Goal: Information Seeking & Learning: Learn about a topic

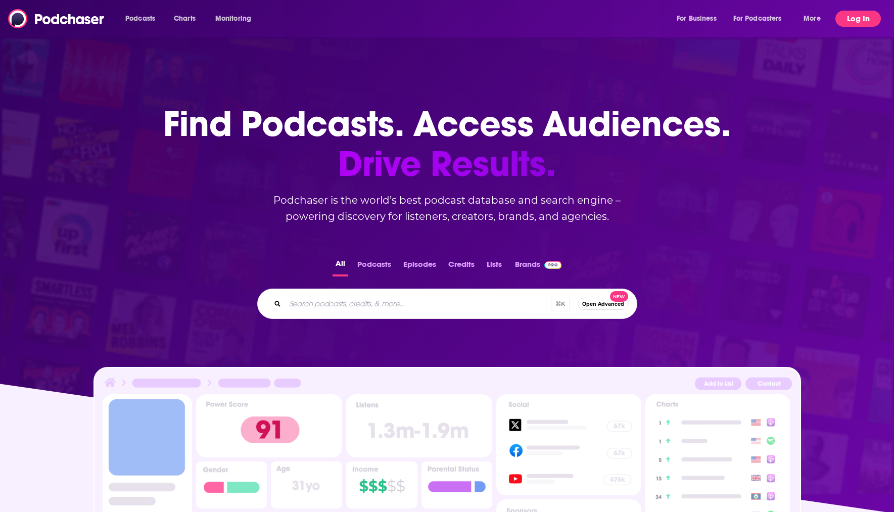
click at [849, 18] on button "Log In" at bounding box center [858, 19] width 45 height 16
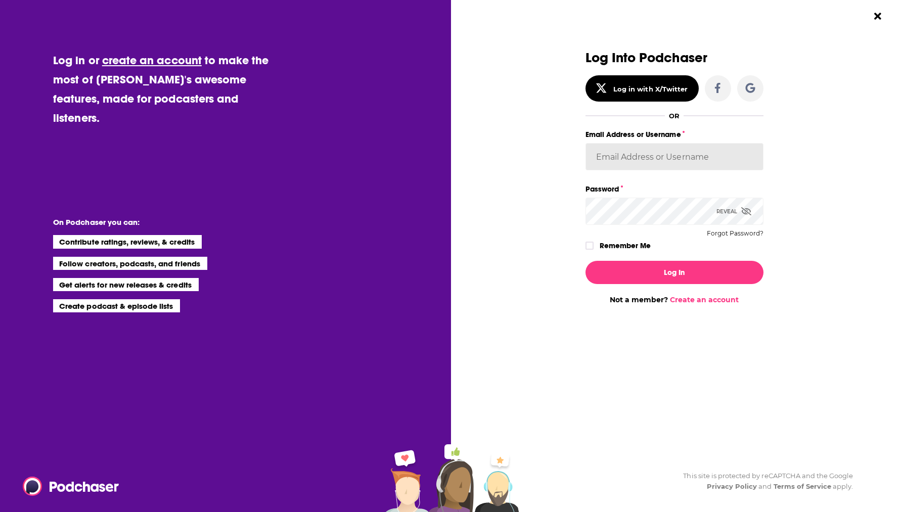
click at [627, 157] on input "Email Address or Username" at bounding box center [674, 156] width 178 height 27
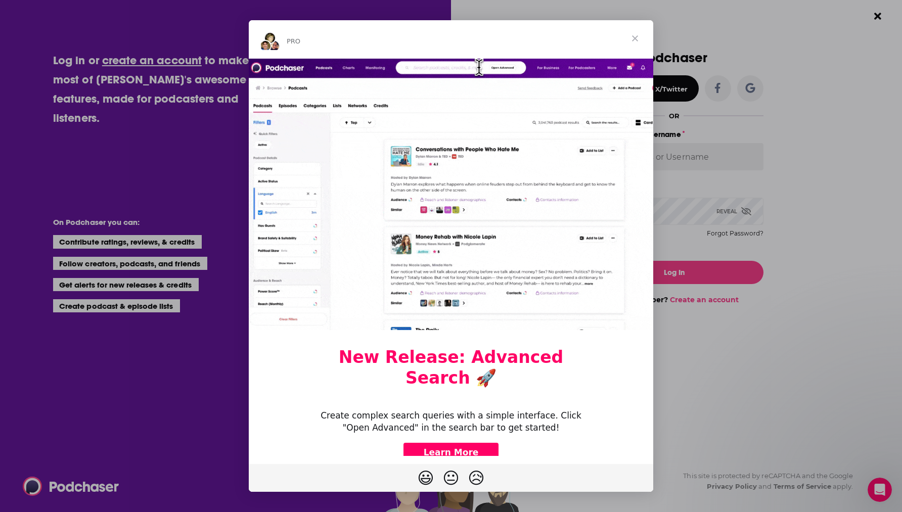
type input "BRob-Method"
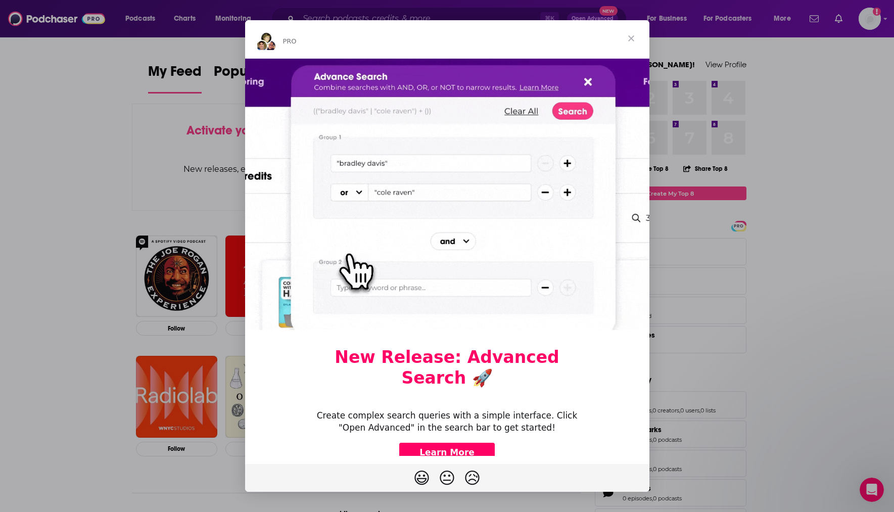
click at [581, 82] on img "Intercom messenger" at bounding box center [447, 194] width 404 height 271
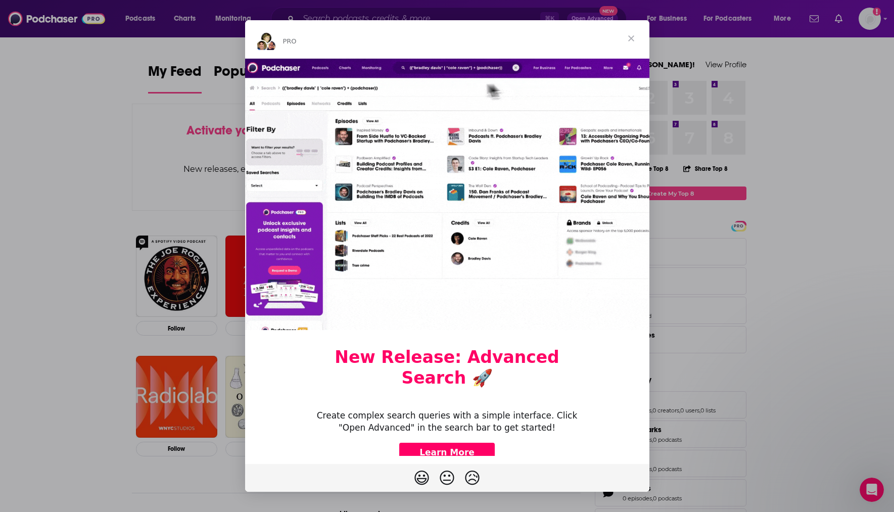
click at [583, 81] on img "Intercom messenger" at bounding box center [447, 194] width 404 height 271
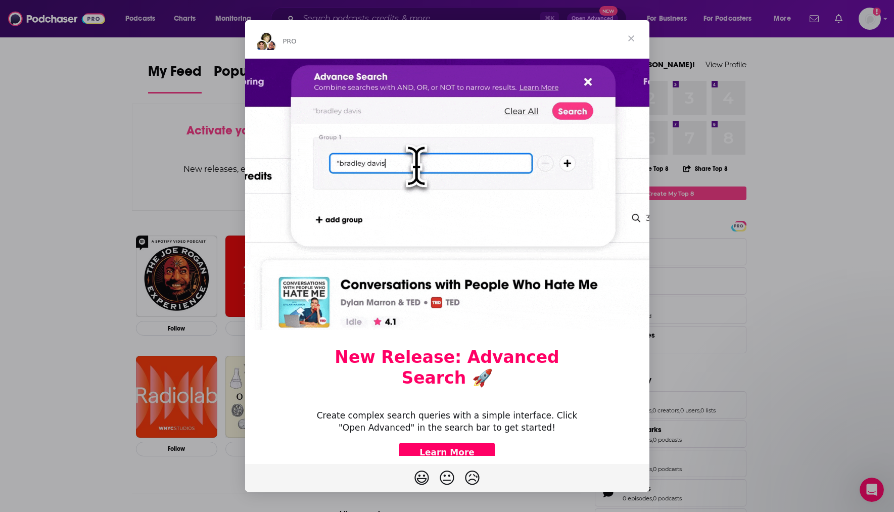
click at [632, 41] on span "Close" at bounding box center [631, 38] width 36 height 36
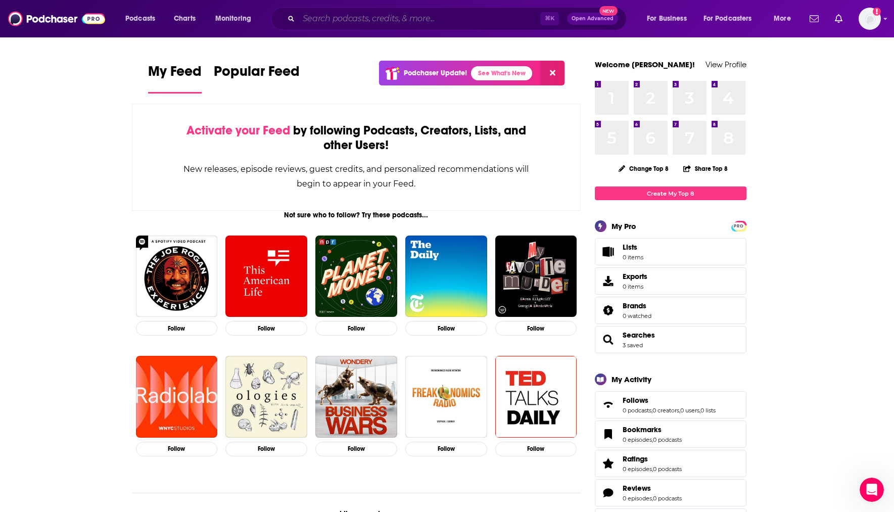
click at [350, 15] on input "Search podcasts, credits, & more..." at bounding box center [420, 19] width 242 height 16
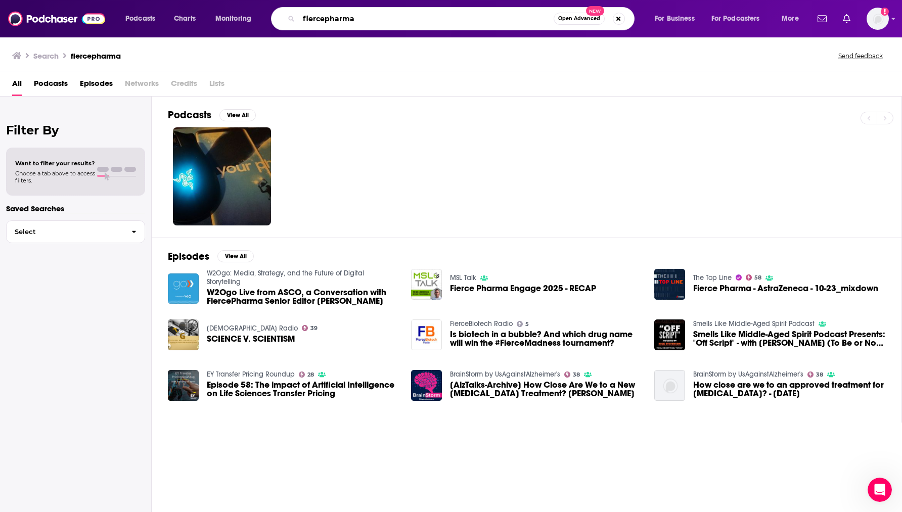
click at [326, 19] on input "fiercepharma" at bounding box center [426, 19] width 255 height 16
type input "fierce pharma"
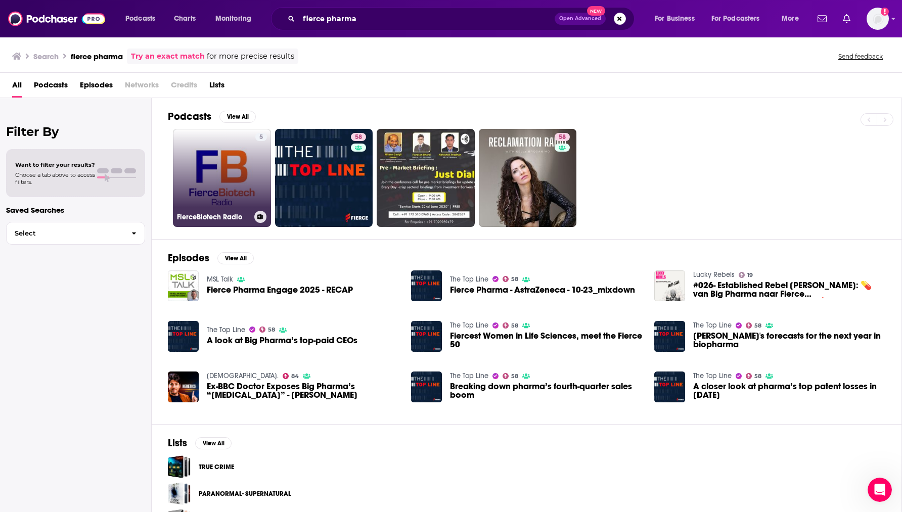
click at [219, 179] on link "5 FierceBiotech Radio" at bounding box center [222, 178] width 98 height 98
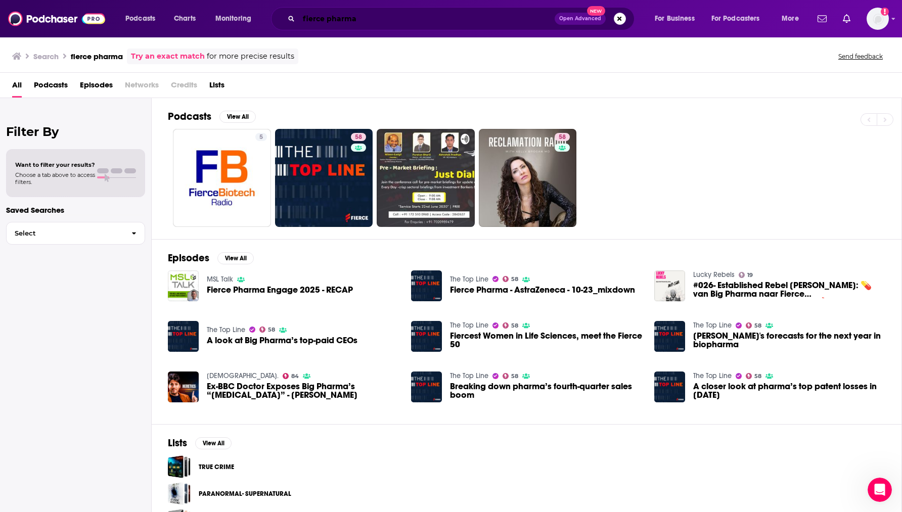
click at [362, 20] on input "fierce pharma" at bounding box center [427, 19] width 256 height 16
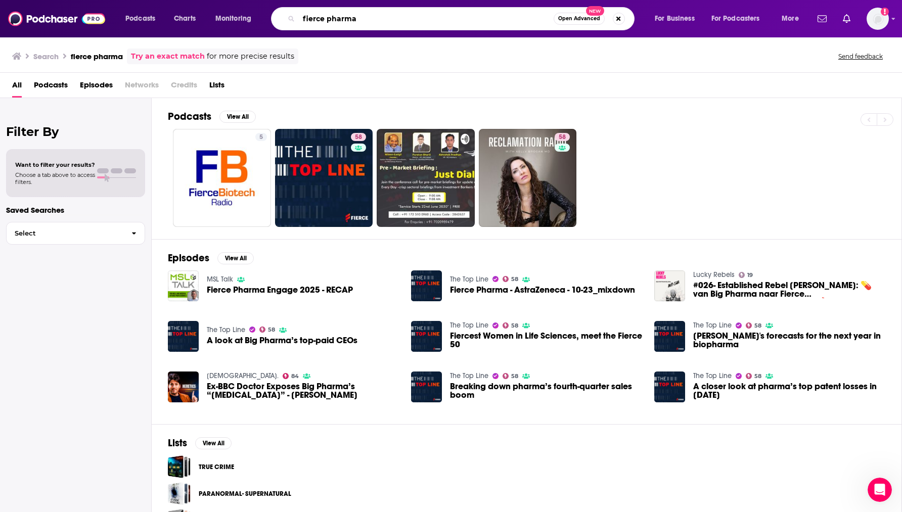
click at [362, 20] on input "fierce pharma" at bounding box center [426, 19] width 255 height 16
type input "the top line"
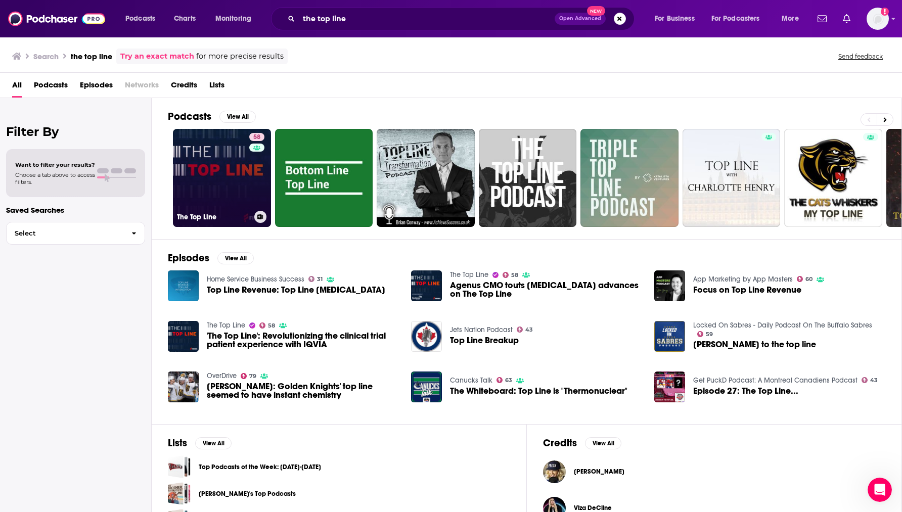
click at [198, 169] on link "58 The Top Line" at bounding box center [222, 178] width 98 height 98
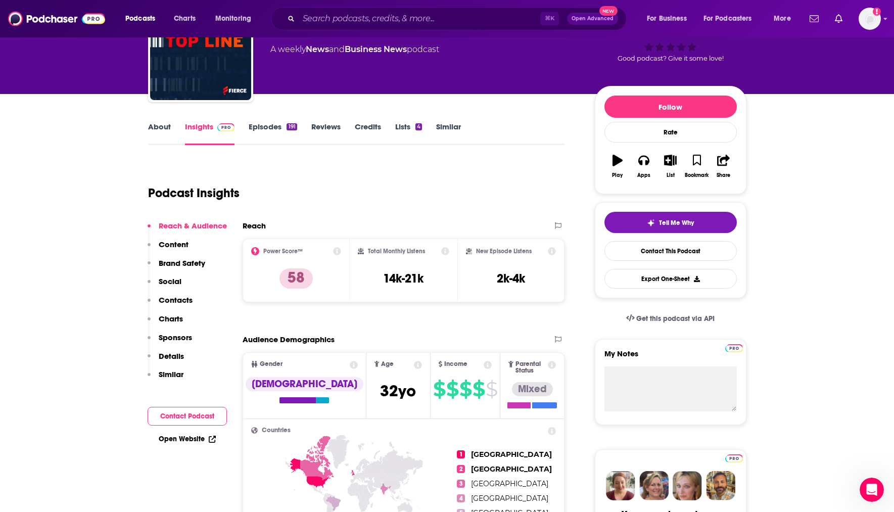
scroll to position [73, 0]
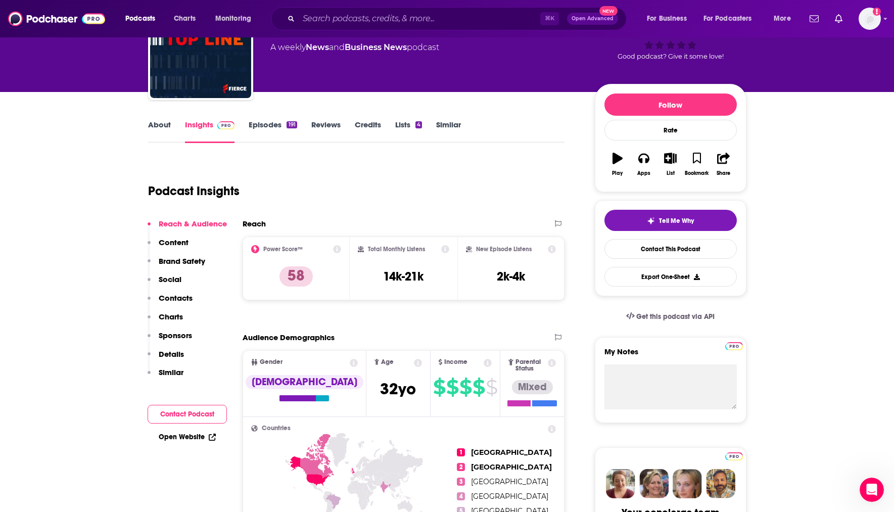
click at [257, 128] on link "Episodes 191" at bounding box center [273, 131] width 48 height 23
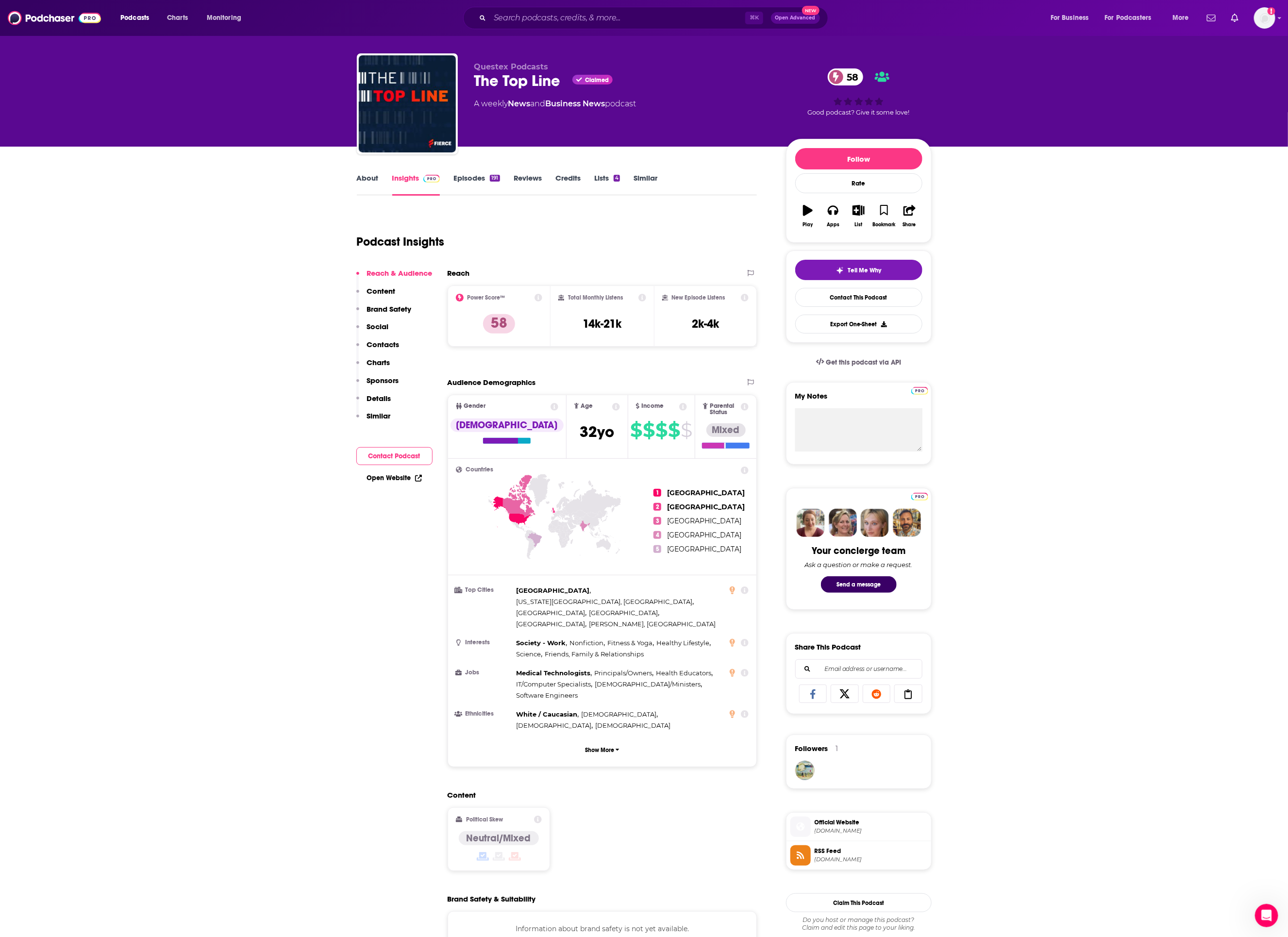
scroll to position [20, 0]
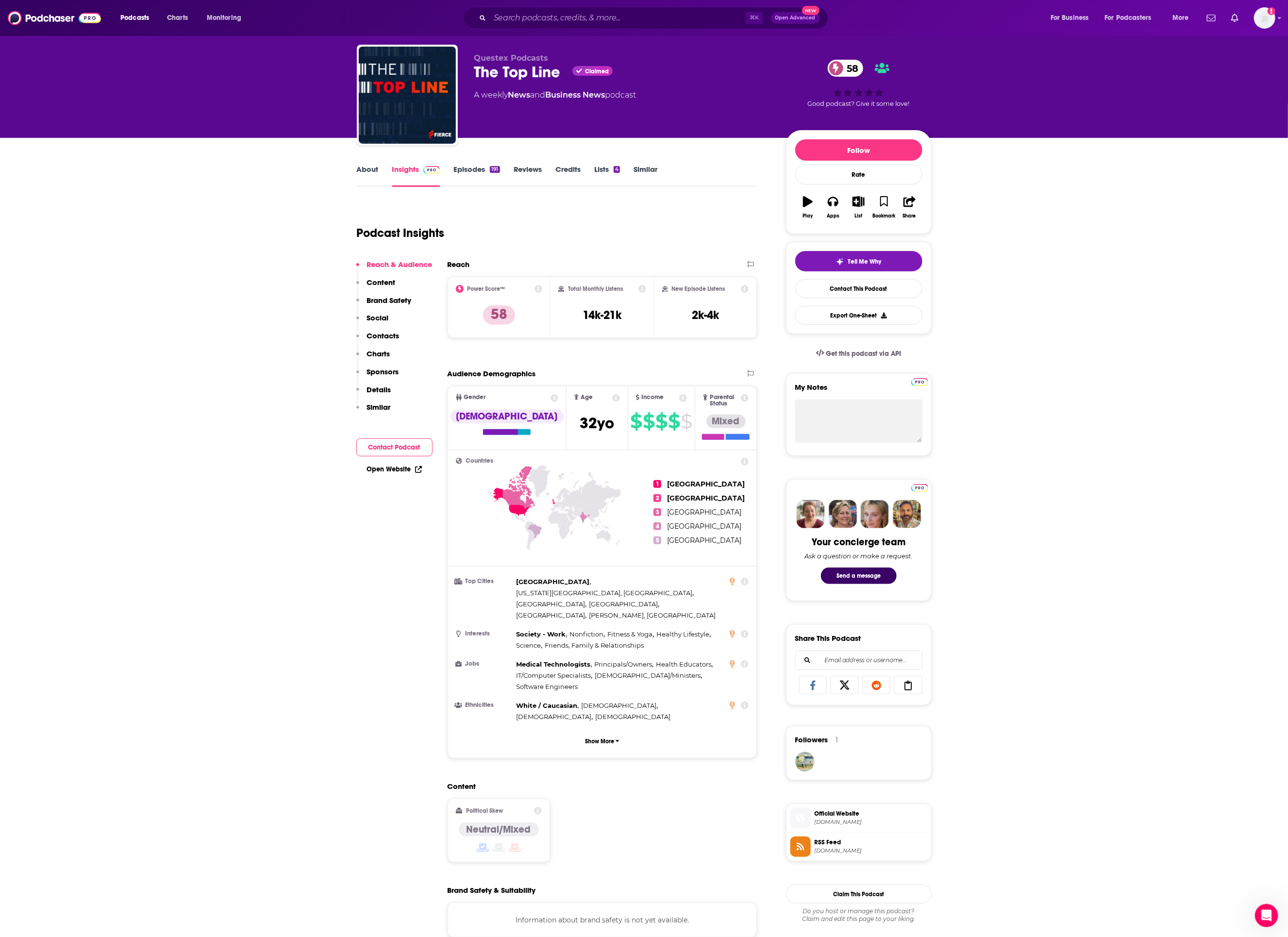
click at [407, 169] on link "Insights" at bounding box center [416, 175] width 48 height 22
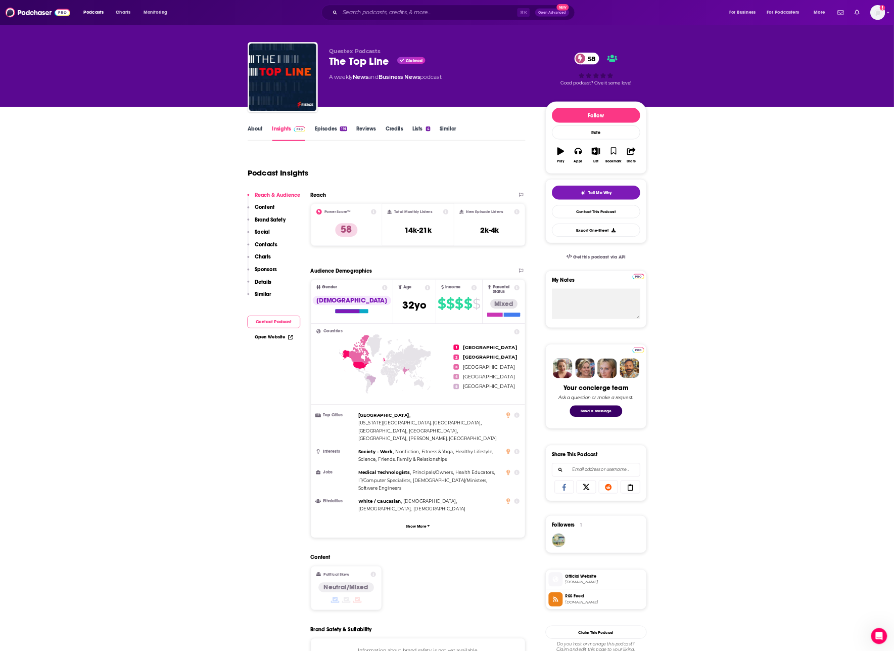
scroll to position [0, 0]
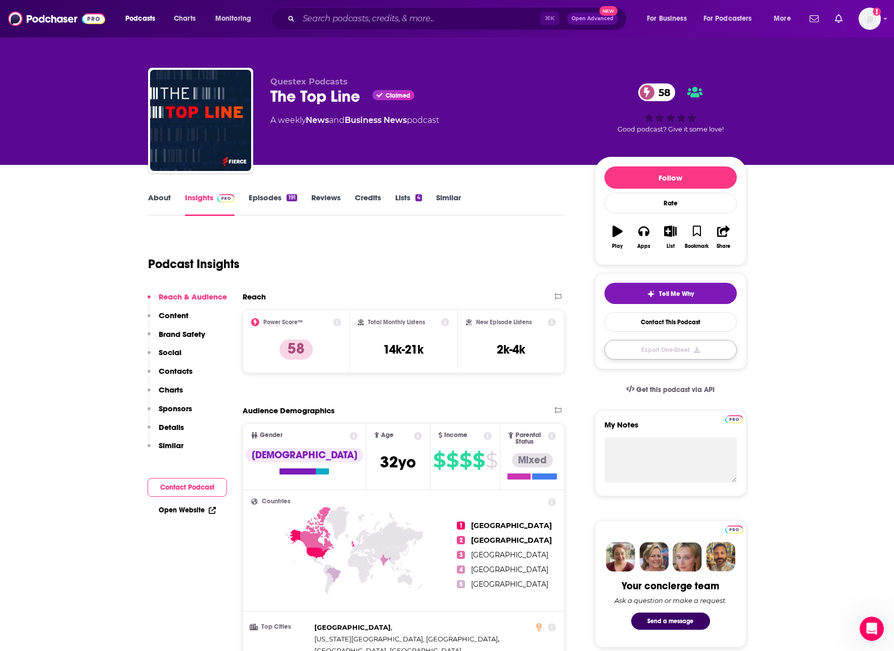
click at [668, 351] on button "Export One-Sheet" at bounding box center [671, 350] width 132 height 20
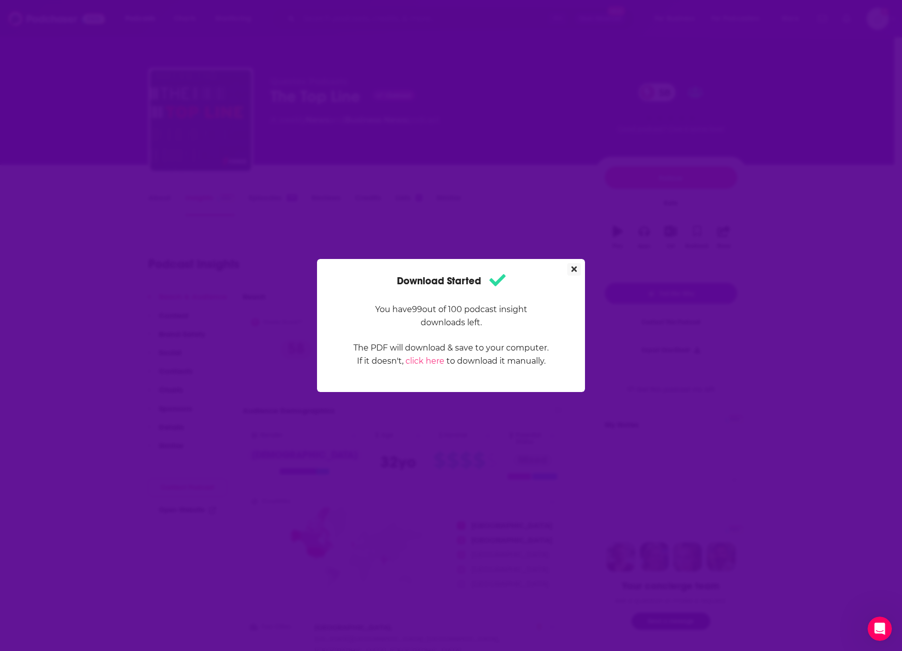
click at [574, 272] on icon "Close" at bounding box center [574, 269] width 6 height 8
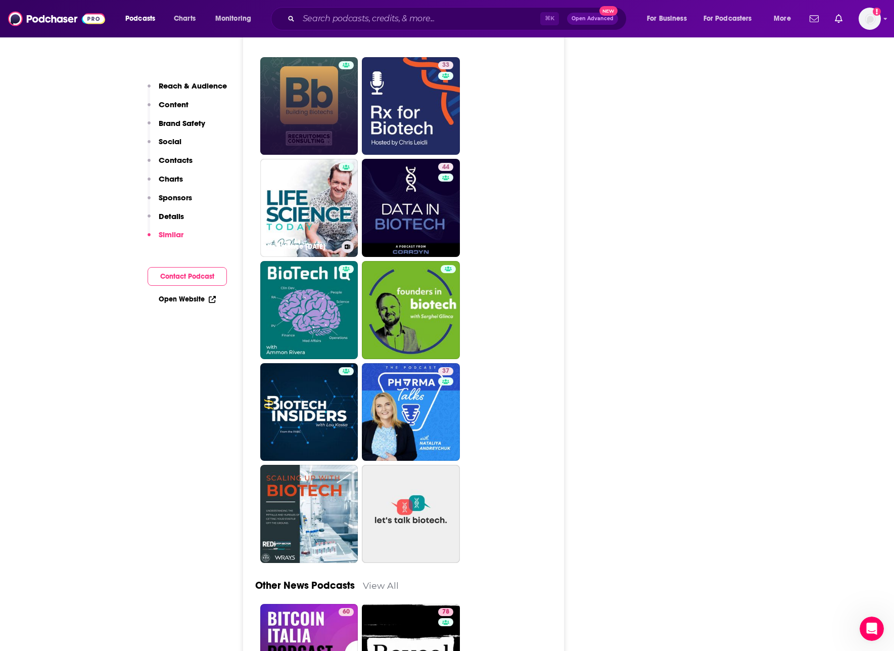
scroll to position [2358, 0]
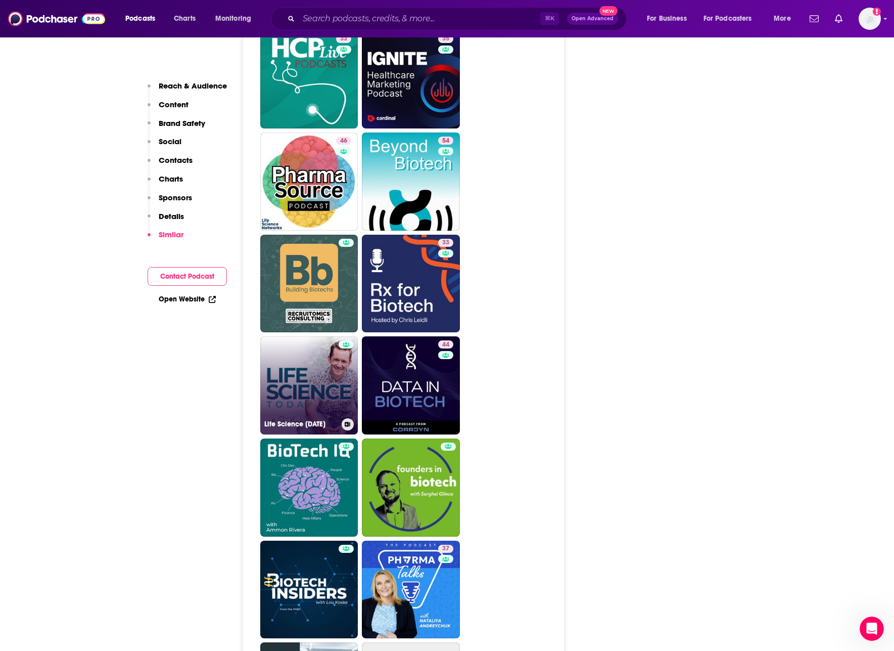
click at [300, 336] on link "Life Science [DATE]" at bounding box center [309, 385] width 98 height 98
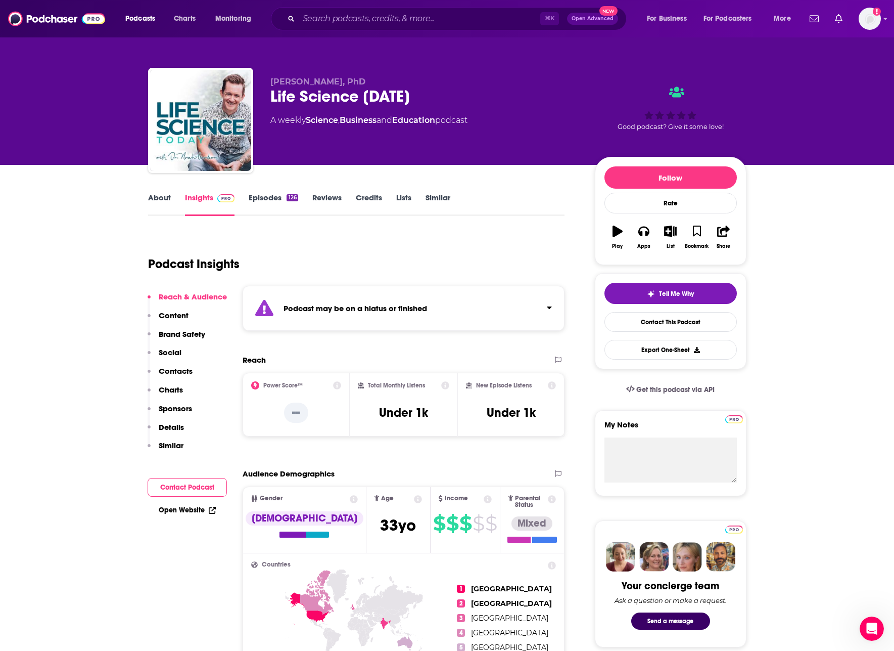
type input "[URL][DOMAIN_NAME]"
